Goal: Entertainment & Leisure: Browse casually

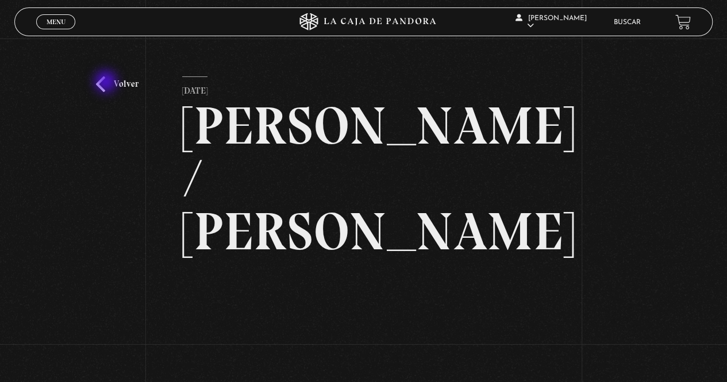
click at [107, 83] on link "Volver" at bounding box center [117, 84] width 43 height 16
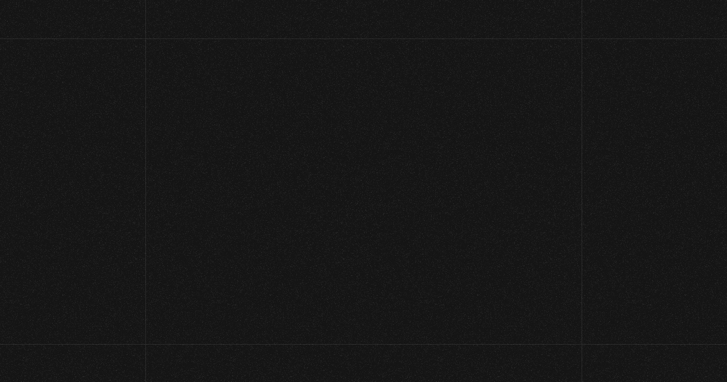
scroll to position [75, 0]
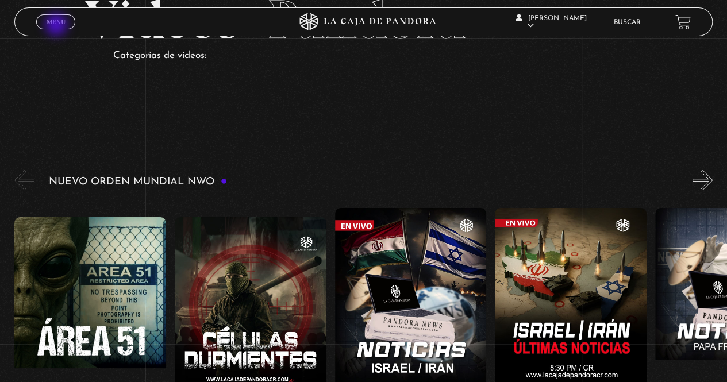
click at [57, 25] on span "Menu" at bounding box center [56, 21] width 19 height 7
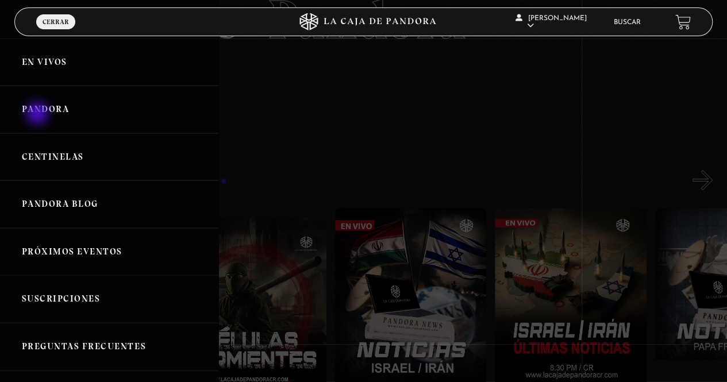
click at [39, 114] on link "Pandora" at bounding box center [109, 110] width 218 height 48
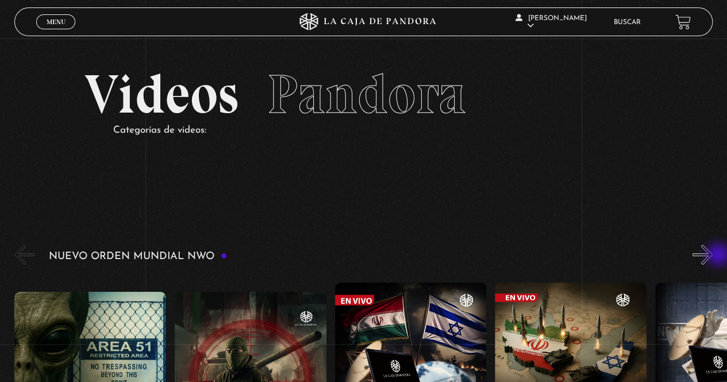
click at [713, 256] on button "»" at bounding box center [703, 255] width 20 height 20
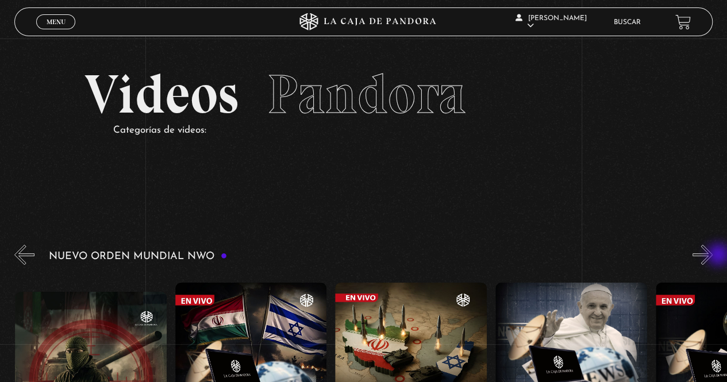
click at [713, 256] on button "»" at bounding box center [703, 255] width 20 height 20
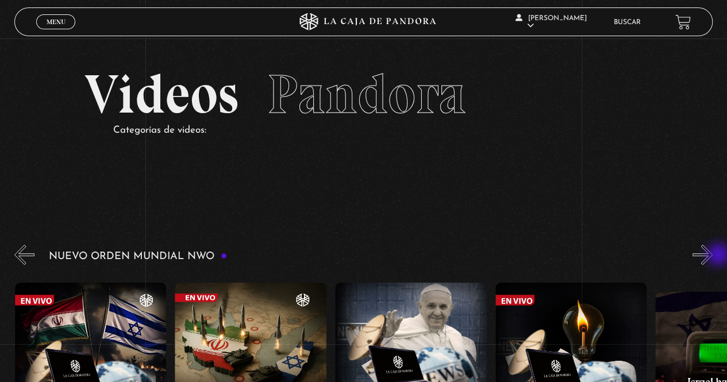
click at [713, 256] on button "»" at bounding box center [703, 255] width 20 height 20
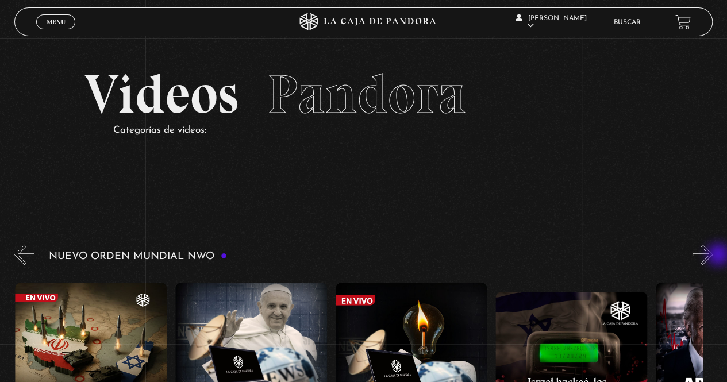
scroll to position [0, 480]
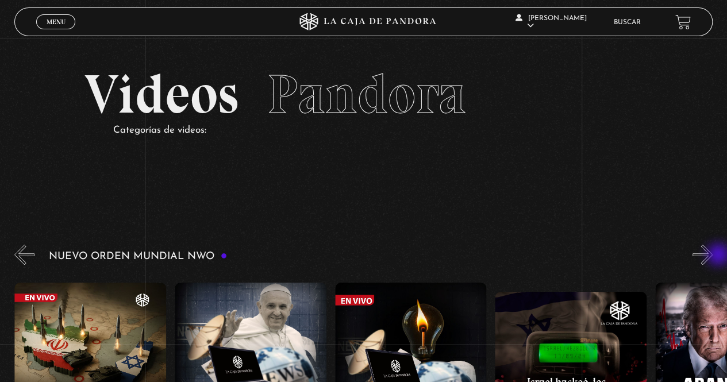
click at [713, 256] on button "»" at bounding box center [703, 255] width 20 height 20
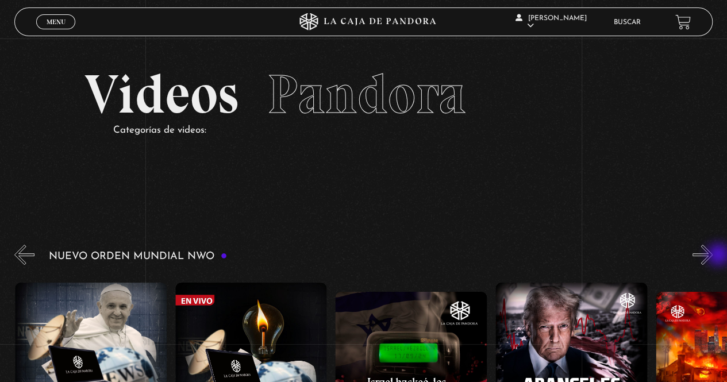
click at [713, 256] on button "»" at bounding box center [703, 255] width 20 height 20
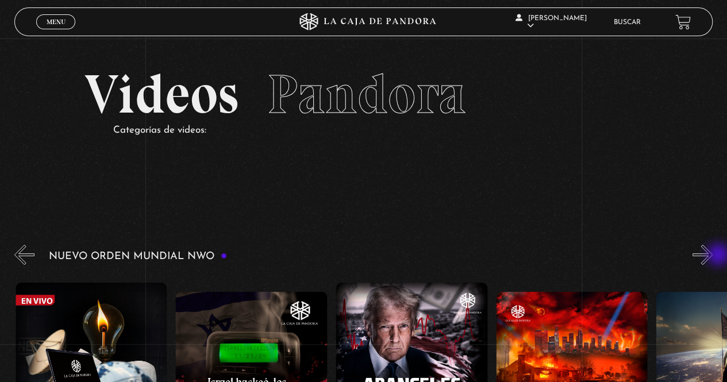
click at [713, 256] on button "»" at bounding box center [703, 255] width 20 height 20
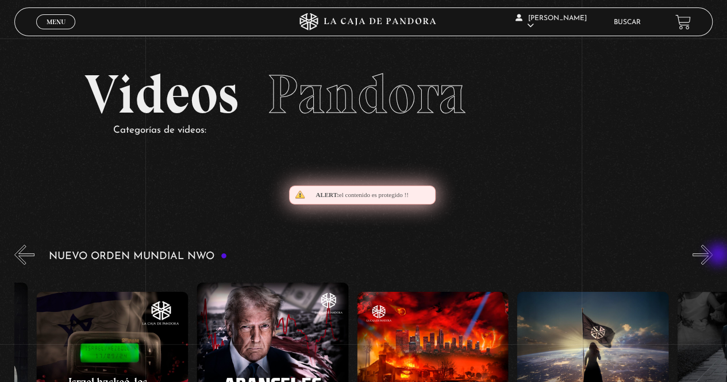
click at [713, 256] on button "»" at bounding box center [703, 255] width 20 height 20
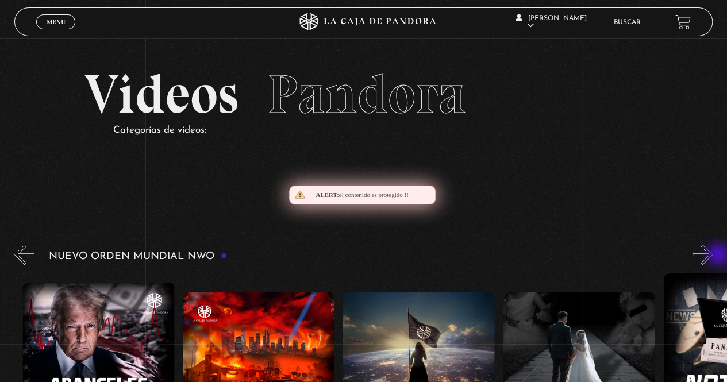
click at [713, 256] on button "»" at bounding box center [703, 255] width 20 height 20
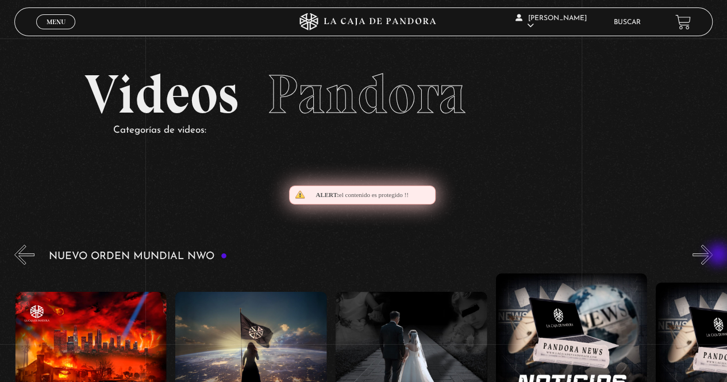
click at [713, 256] on button "»" at bounding box center [703, 255] width 20 height 20
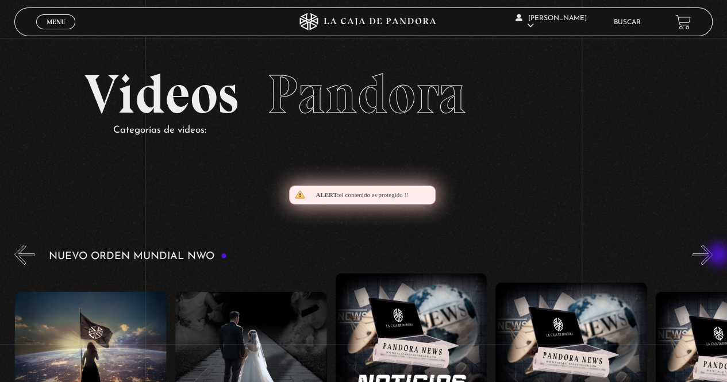
click at [713, 256] on button "»" at bounding box center [703, 255] width 20 height 20
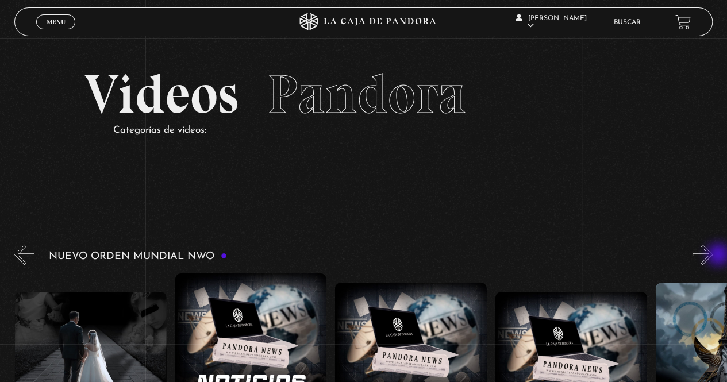
click at [713, 256] on button "»" at bounding box center [703, 255] width 20 height 20
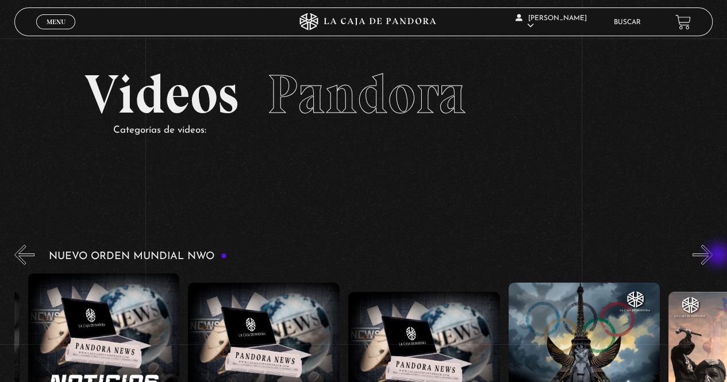
click at [713, 256] on button "»" at bounding box center [703, 255] width 20 height 20
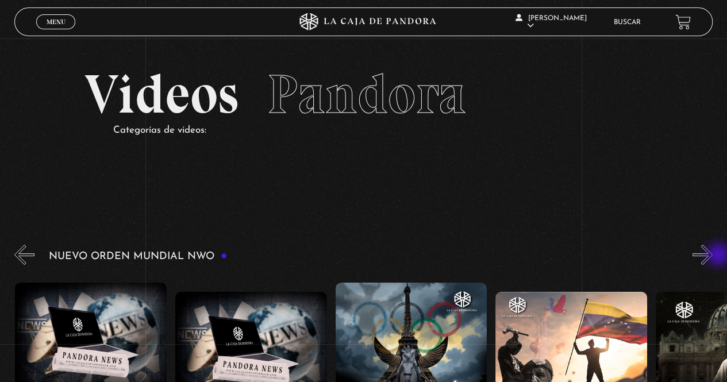
scroll to position [0, 1922]
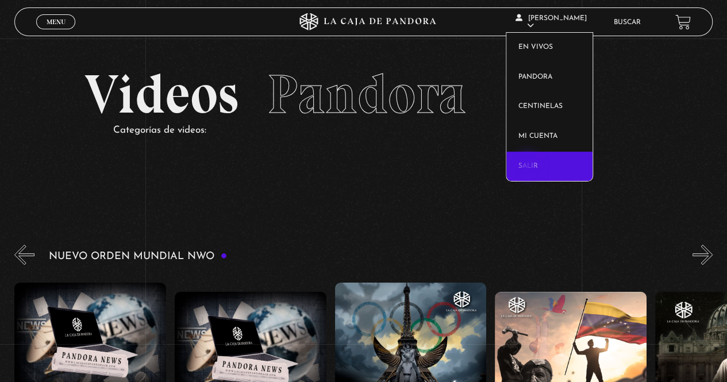
click at [529, 167] on link "Salir" at bounding box center [549, 167] width 86 height 30
